Goal: Task Accomplishment & Management: Complete application form

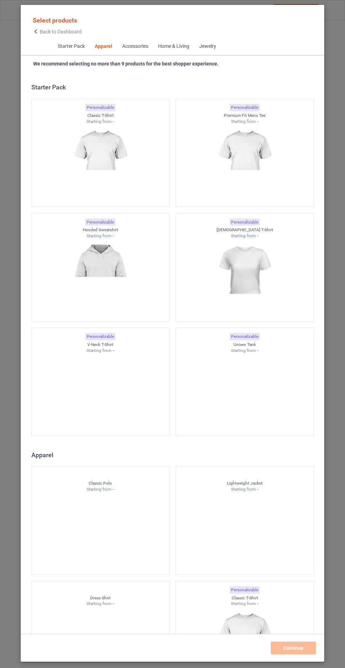
scroll to position [377, 0]
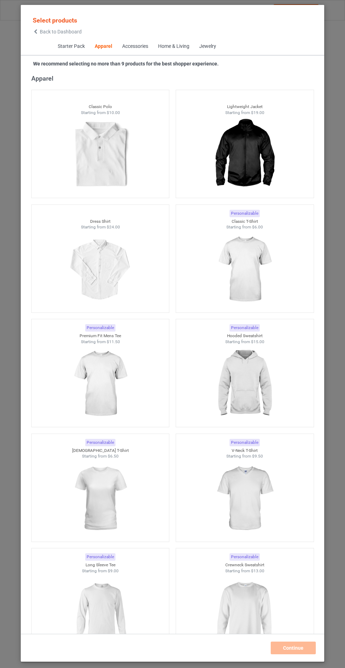
click at [254, 397] on img at bounding box center [244, 384] width 63 height 79
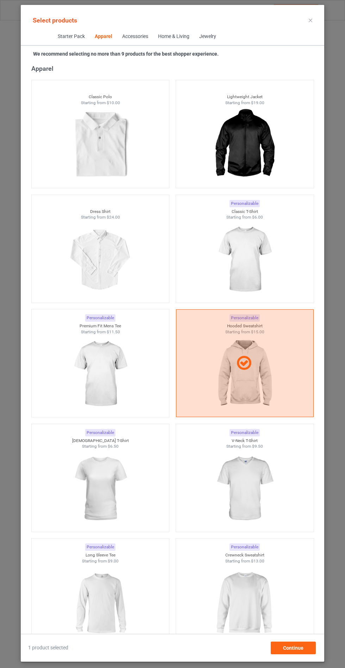
scroll to position [41, 0]
click at [297, 649] on span "Continue" at bounding box center [293, 648] width 20 height 6
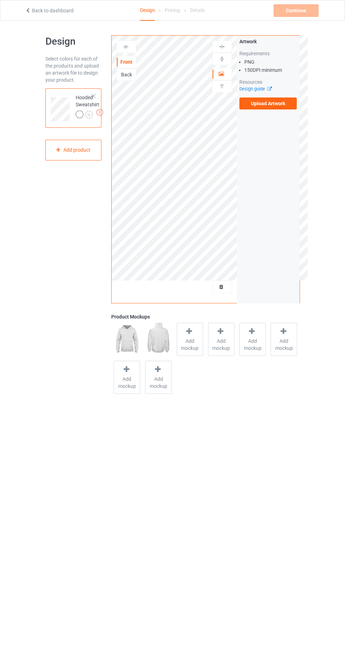
click at [281, 104] on label "Upload Artwork" at bounding box center [268, 103] width 58 height 12
click at [0, 0] on input "Upload Artwork" at bounding box center [0, 0] width 0 height 0
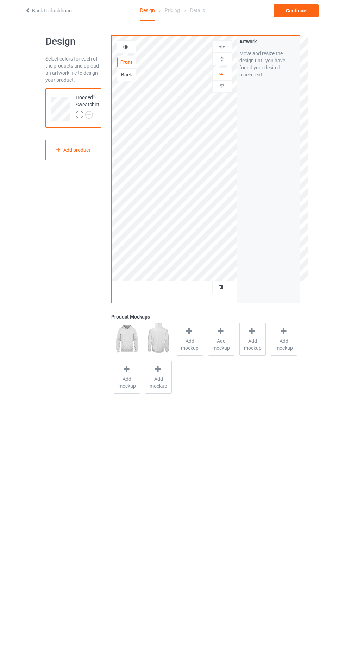
click at [181, 331] on div "Add mockup" at bounding box center [190, 339] width 26 height 33
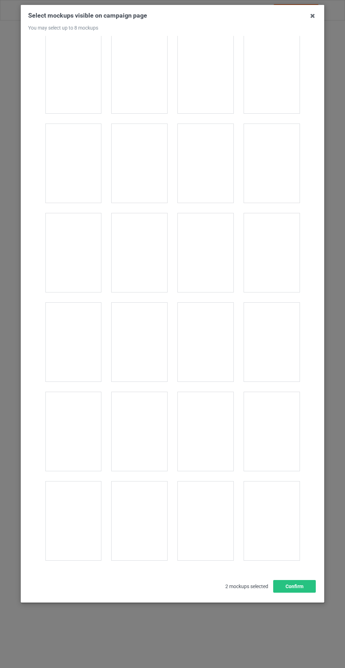
scroll to position [5551, 0]
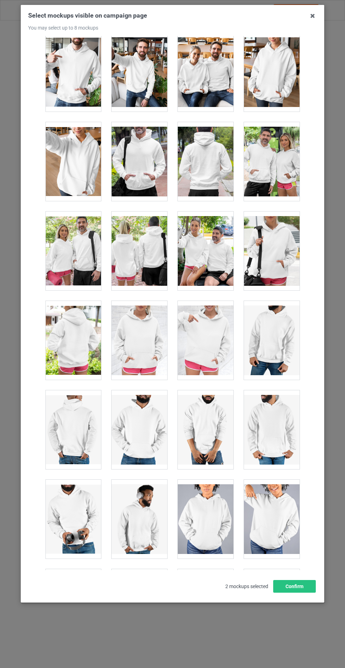
click at [153, 341] on div at bounding box center [140, 340] width 56 height 79
click at [291, 593] on button "Confirm" at bounding box center [294, 586] width 43 height 13
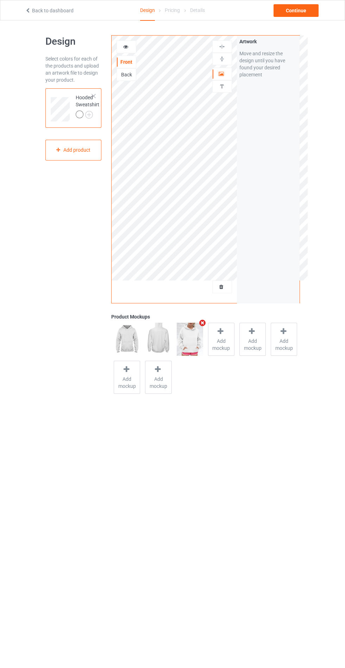
click at [0, 0] on img at bounding box center [0, 0] width 0 height 0
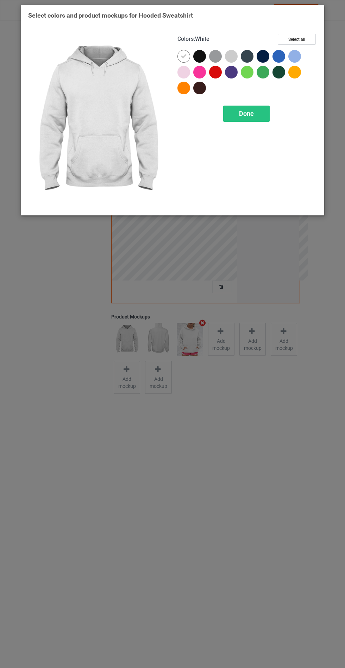
click at [185, 71] on div at bounding box center [183, 72] width 13 height 13
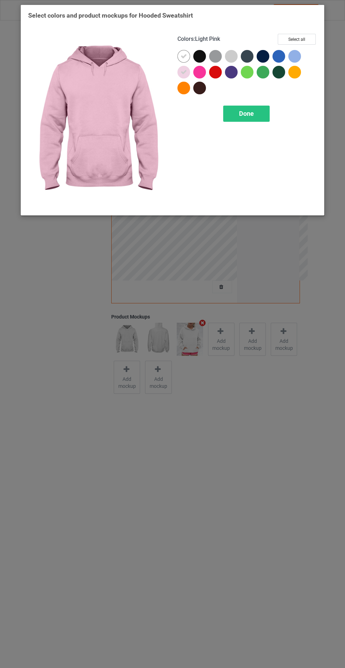
click at [199, 61] on div at bounding box center [199, 56] width 13 height 13
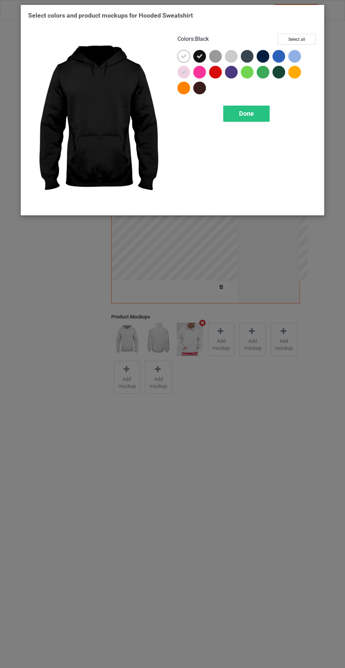
click at [245, 54] on div at bounding box center [247, 56] width 13 height 13
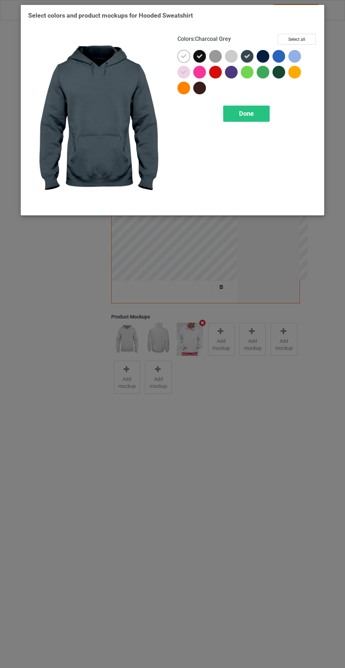
click at [262, 52] on div at bounding box center [263, 56] width 13 height 13
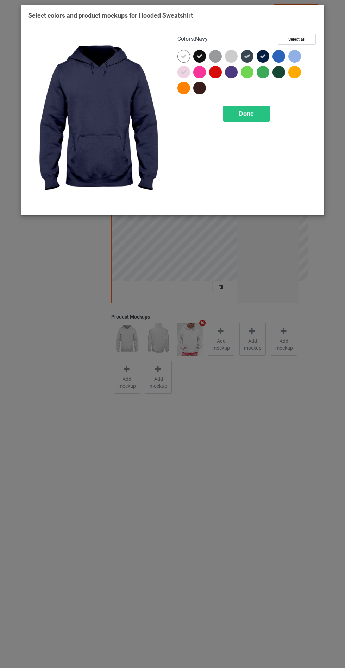
click at [283, 75] on div at bounding box center [278, 72] width 13 height 13
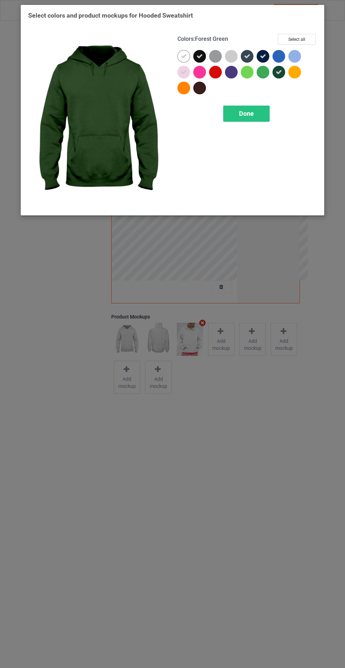
click at [234, 71] on div at bounding box center [231, 72] width 13 height 13
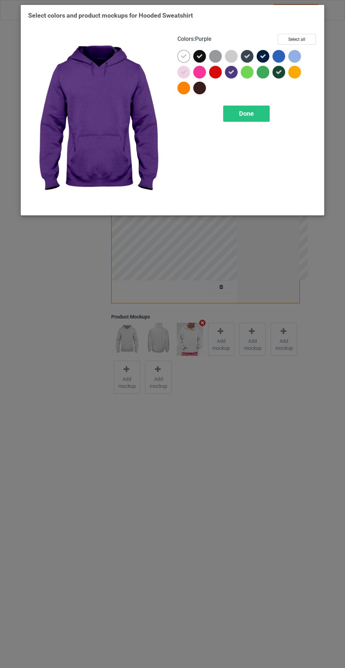
click at [204, 93] on div at bounding box center [201, 90] width 16 height 16
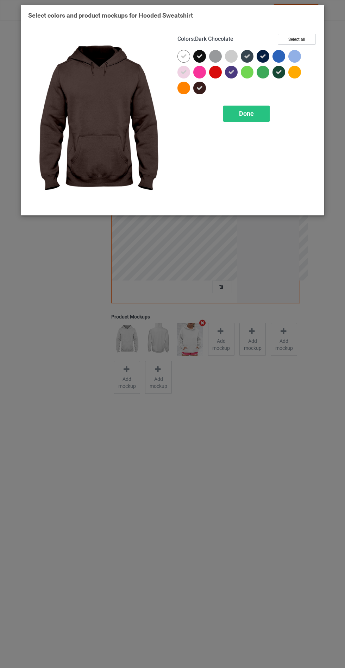
click at [245, 118] on div "Done" at bounding box center [246, 114] width 46 height 16
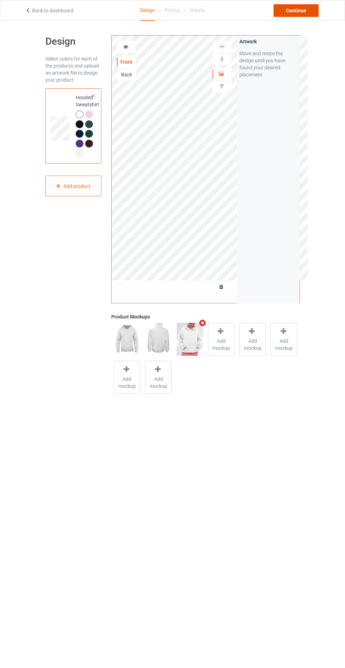
click at [301, 12] on div "Continue" at bounding box center [295, 10] width 45 height 13
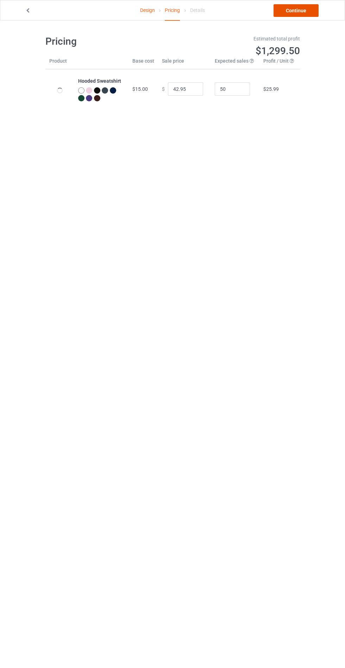
click at [301, 12] on link "Continue" at bounding box center [295, 10] width 45 height 13
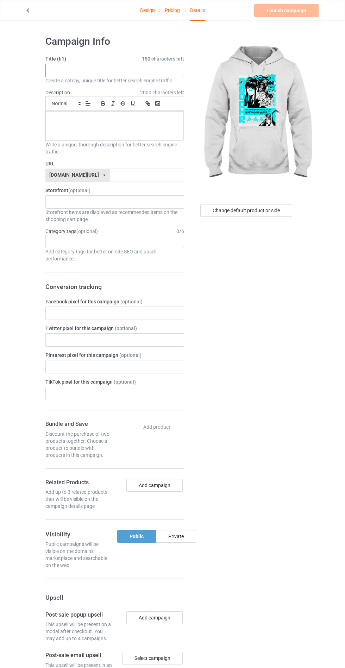
click at [118, 73] on input "text" at bounding box center [114, 70] width 139 height 13
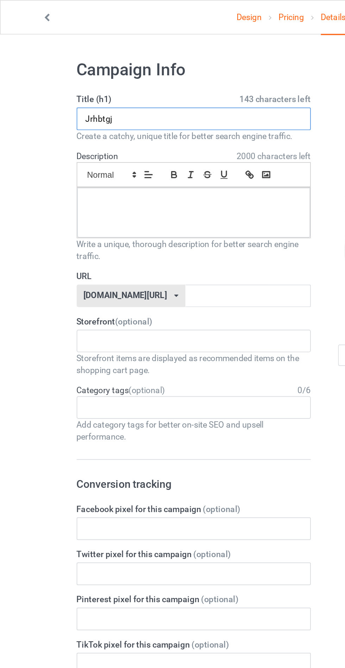
type input "Jrhbtgj"
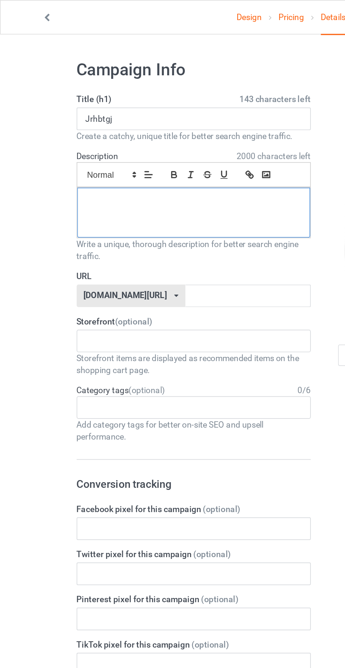
click at [149, 127] on div at bounding box center [115, 126] width 138 height 30
click at [122, 176] on input "text" at bounding box center [147, 175] width 74 height 13
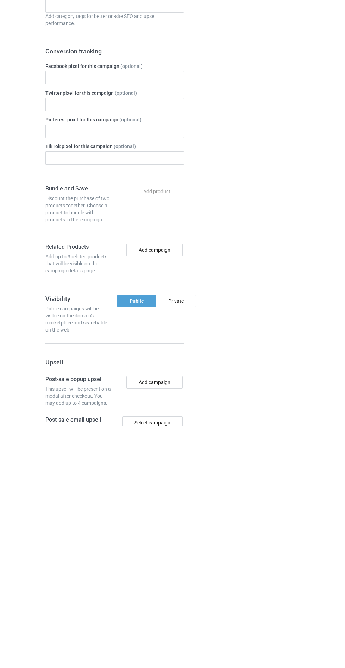
scroll to position [39, 0]
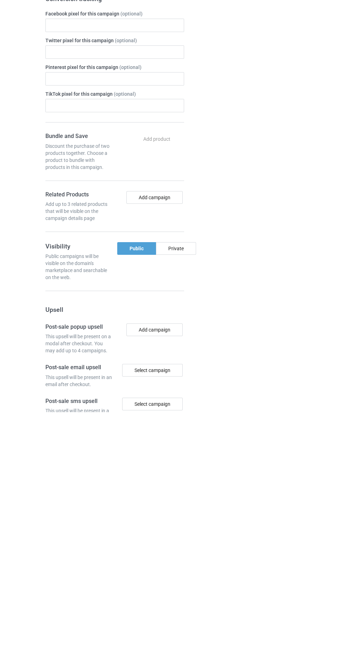
click at [176, 504] on div "Private" at bounding box center [176, 504] width 40 height 13
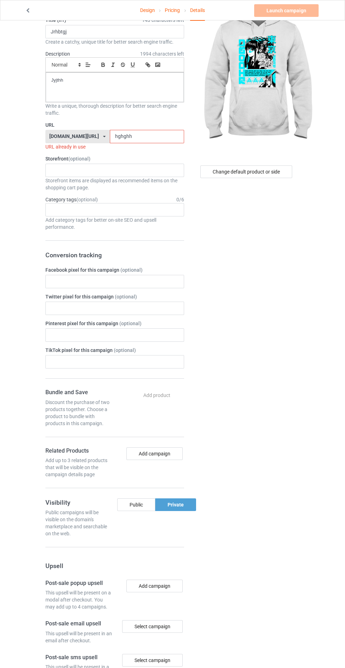
scroll to position [0, 0]
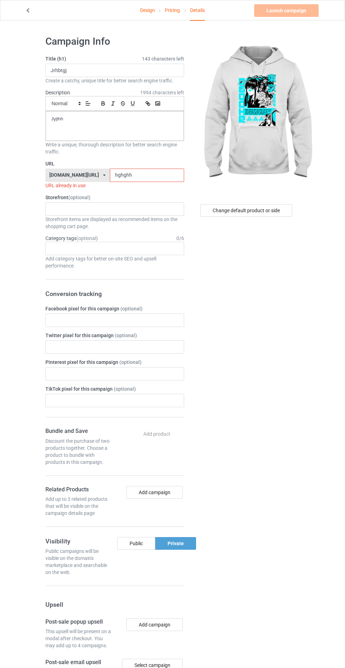
click at [300, 349] on div "Change default product or side" at bounding box center [247, 431] width 116 height 802
click at [155, 175] on input "hghghh" at bounding box center [147, 175] width 74 height 13
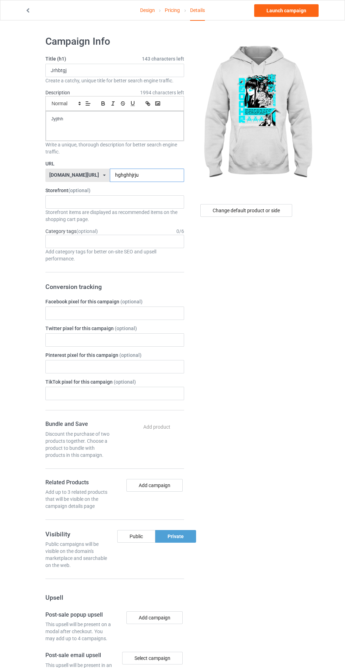
type input "hghghhjrju"
click at [304, 304] on div "Change default product or side" at bounding box center [247, 427] width 116 height 795
click at [294, 12] on link "Launch campaign" at bounding box center [286, 10] width 64 height 13
